Goal: Navigation & Orientation: Understand site structure

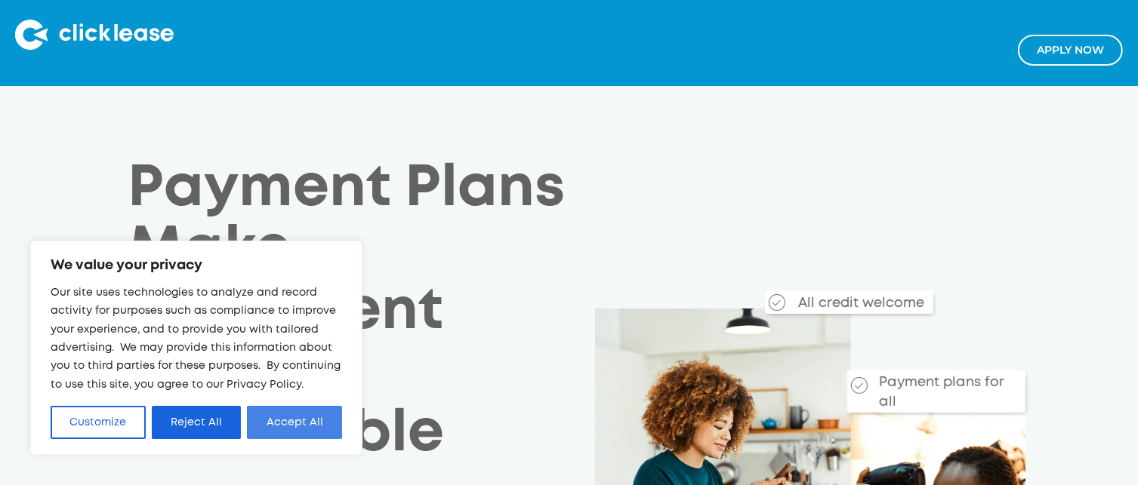
click at [292, 417] on button "Accept All" at bounding box center [294, 422] width 95 height 33
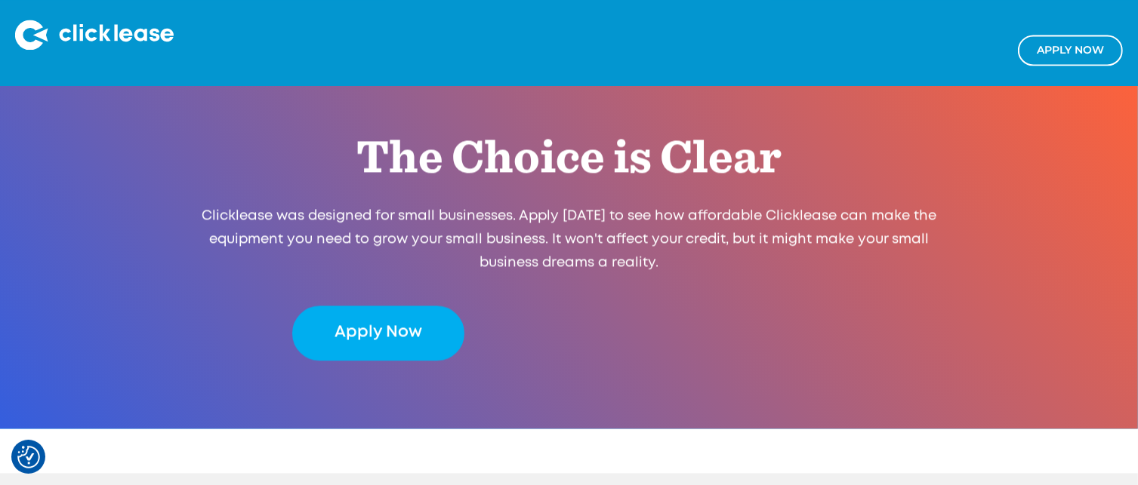
scroll to position [3473, 0]
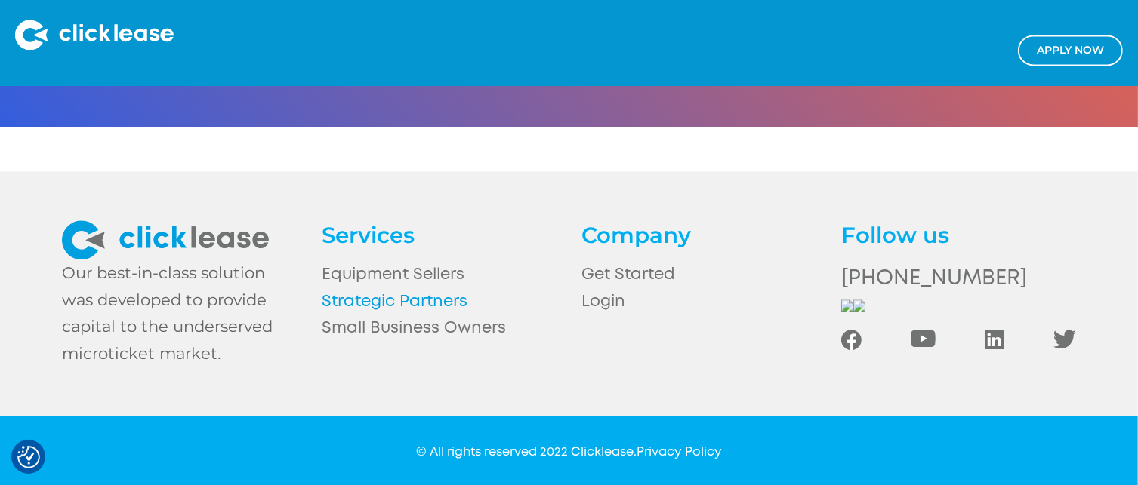
click at [424, 306] on link "Strategic Partners" at bounding box center [440, 302] width 236 height 27
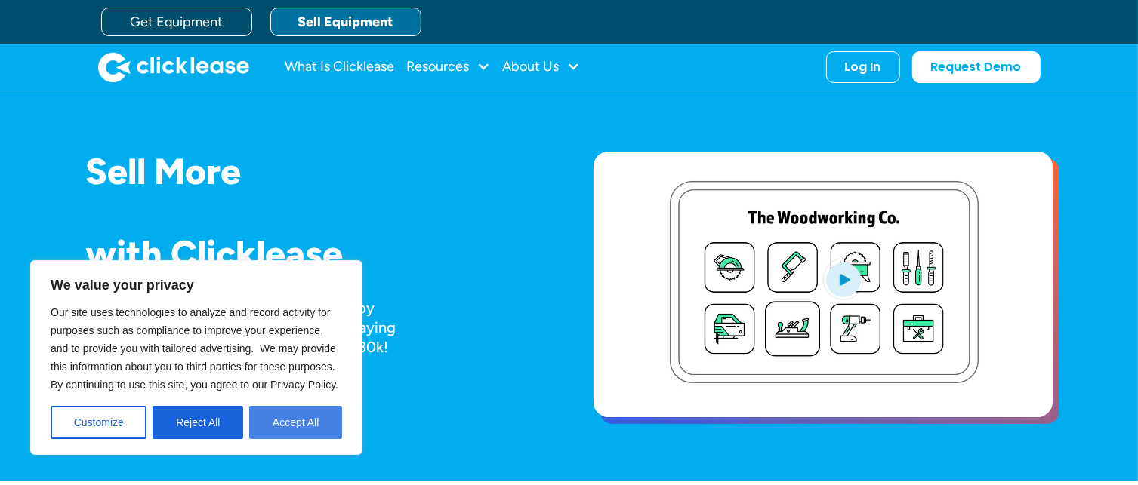
click at [294, 422] on button "Accept All" at bounding box center [295, 422] width 93 height 33
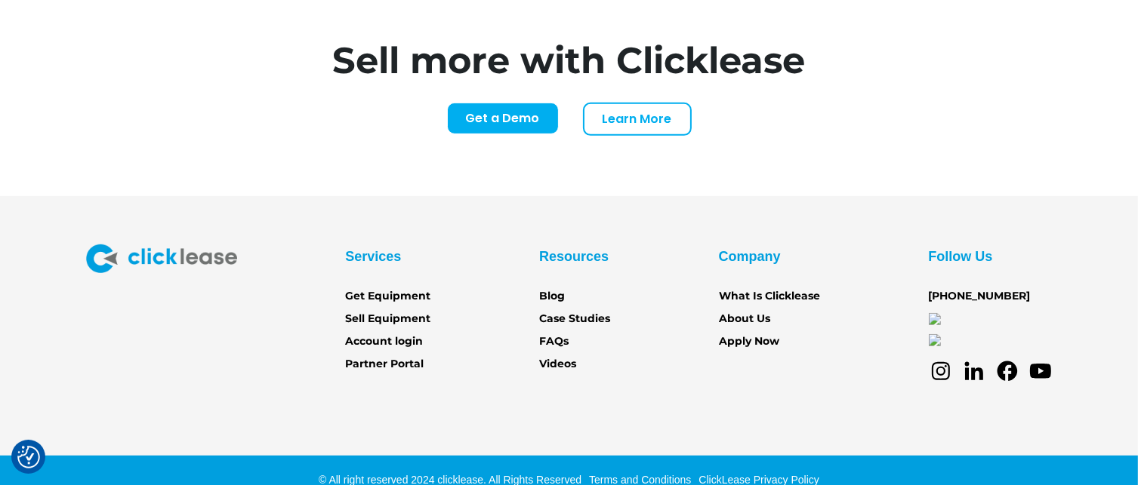
scroll to position [6341, 0]
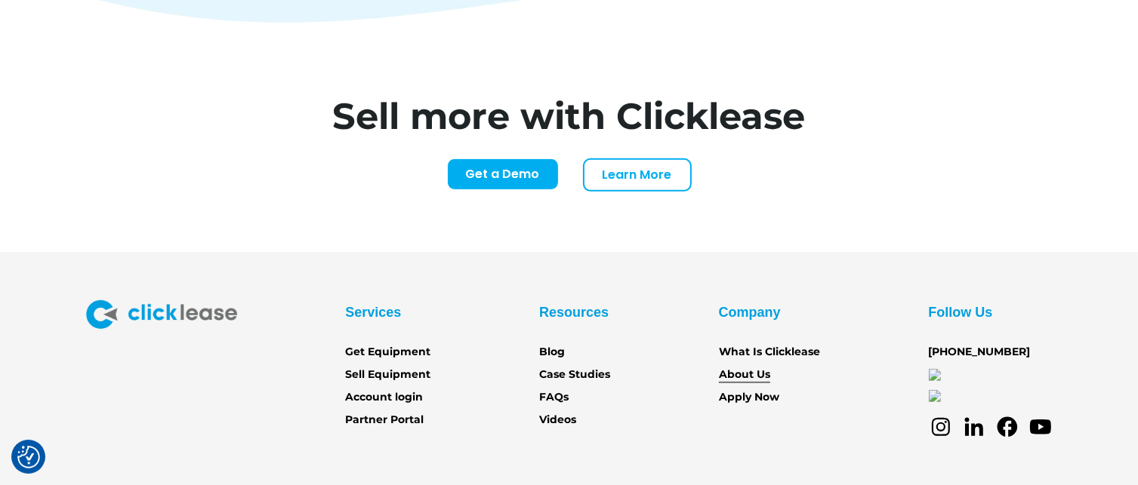
click at [744, 367] on link "About Us" at bounding box center [744, 375] width 51 height 17
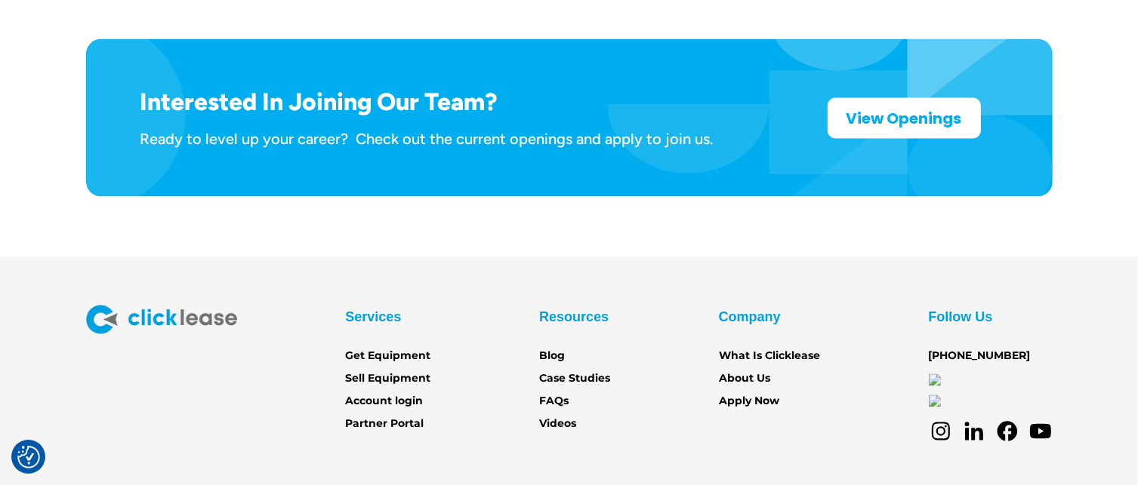
scroll to position [2561, 0]
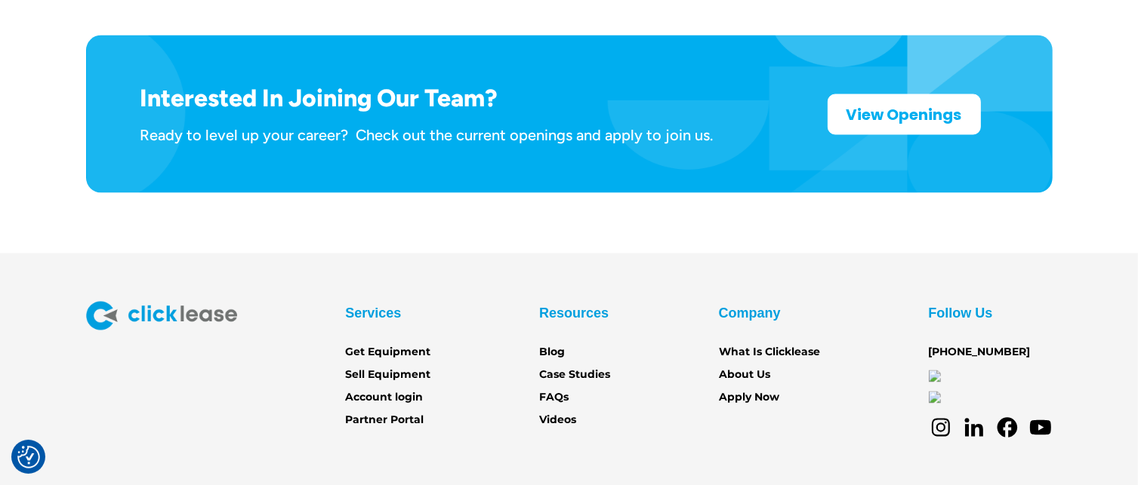
click at [1064, 89] on div "Interested In Joining Our Team? Ready to level up your career? Check out the cu…" at bounding box center [568, 114] width 1077 height 278
